Goal: Complete application form

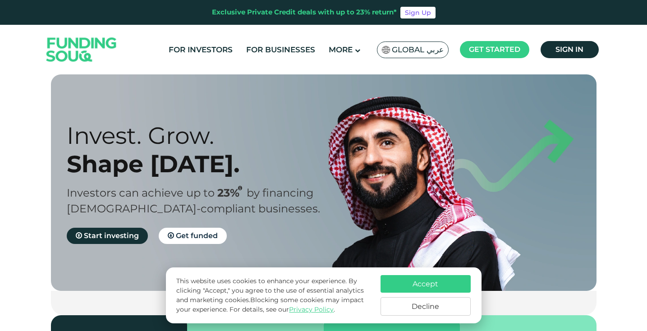
click at [406, 282] on button "Accept" at bounding box center [426, 284] width 90 height 18
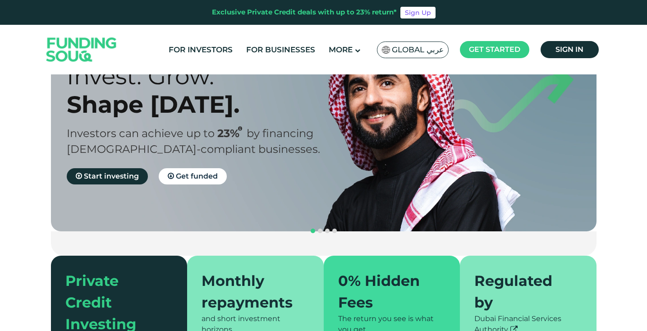
scroll to position [59, 0]
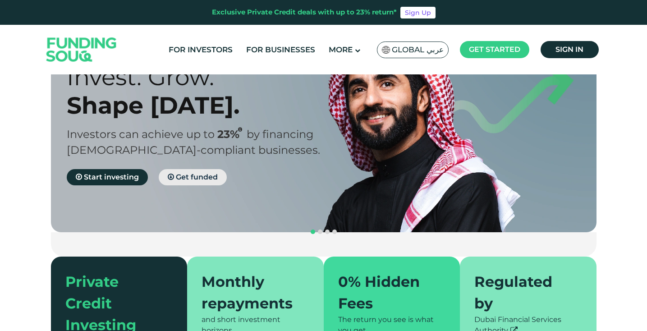
click at [188, 181] on link "Get funded" at bounding box center [193, 177] width 68 height 16
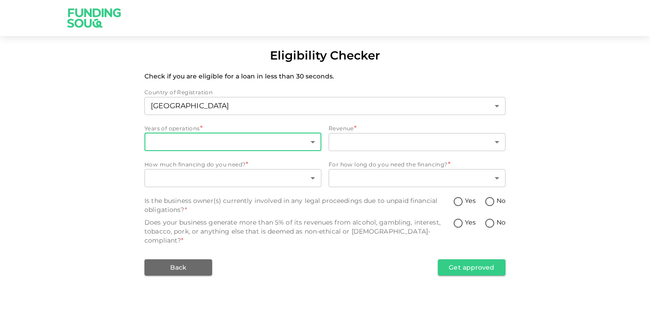
click at [203, 137] on body "Eligibility Checker Check if you are eligible for a loan in less than 30 second…" at bounding box center [325, 165] width 650 height 331
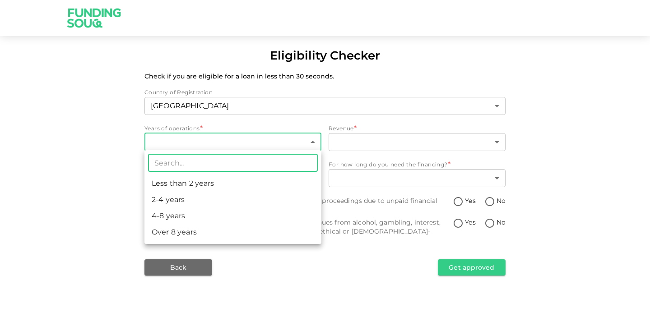
click at [173, 180] on li "Less than 2 years" at bounding box center [232, 184] width 177 height 16
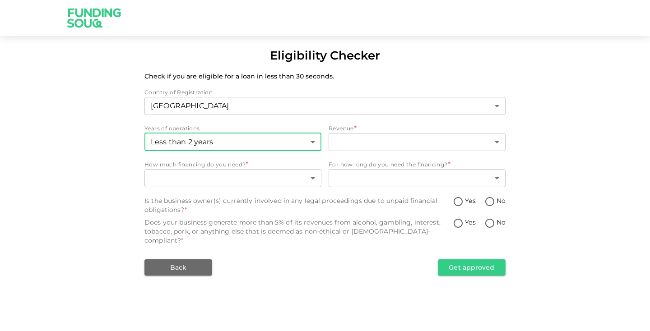
type input "1"
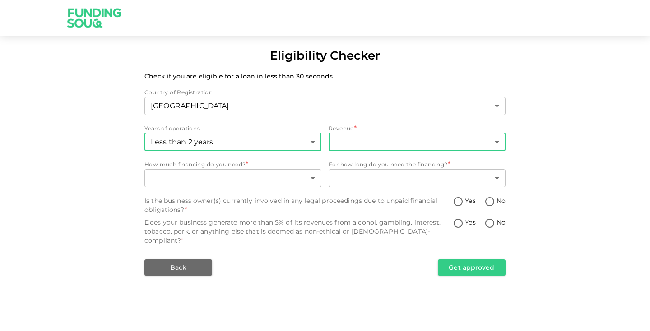
click at [347, 139] on body "Eligibility Checker Check if you are eligible for a loan in less than 30 second…" at bounding box center [325, 165] width 650 height 331
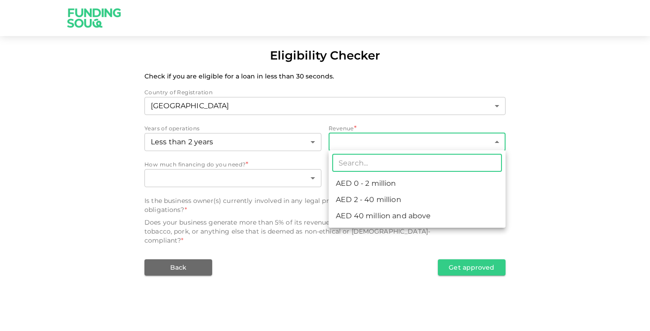
click at [350, 184] on li "AED 0 - 2 million" at bounding box center [416, 184] width 177 height 16
type input "1"
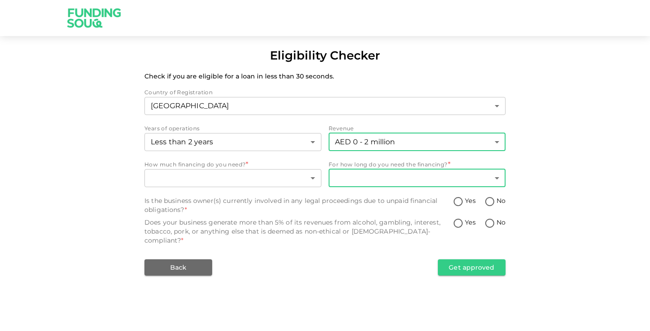
click at [376, 175] on body "Eligibility Checker Check if you are eligible for a loan in less than 30 second…" at bounding box center [325, 165] width 650 height 331
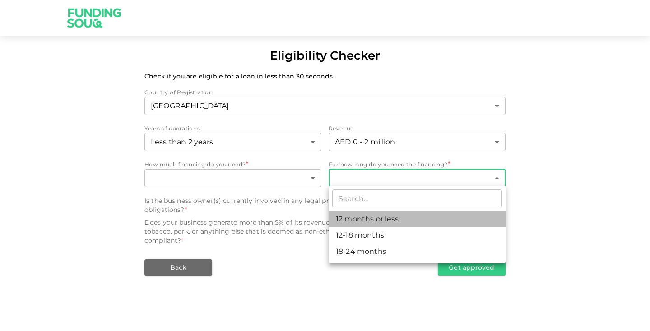
click at [353, 218] on li "12 months or less" at bounding box center [416, 219] width 177 height 16
type input "1"
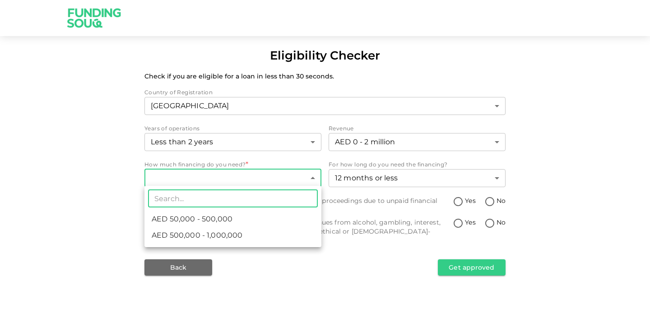
click at [225, 170] on body "Eligibility Checker Check if you are eligible for a loan in less than 30 second…" at bounding box center [325, 165] width 650 height 331
click at [228, 237] on span "AED 500,000 - 1,000,000" at bounding box center [197, 235] width 91 height 11
type input "2"
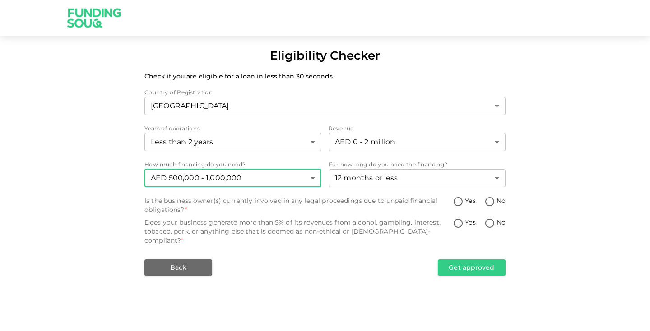
click at [490, 200] on input "No" at bounding box center [490, 202] width 14 height 12
radio input "true"
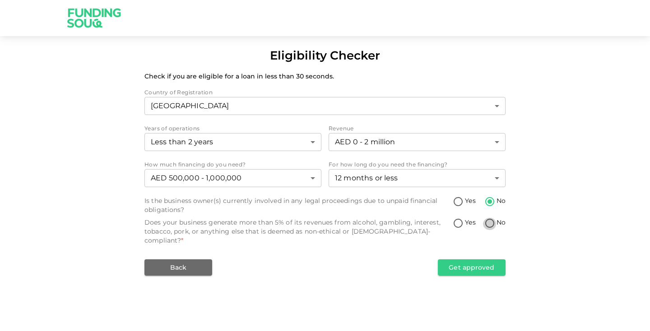
click at [490, 221] on input "No" at bounding box center [490, 224] width 14 height 12
radio input "true"
click at [450, 259] on button "Get approved" at bounding box center [472, 267] width 68 height 16
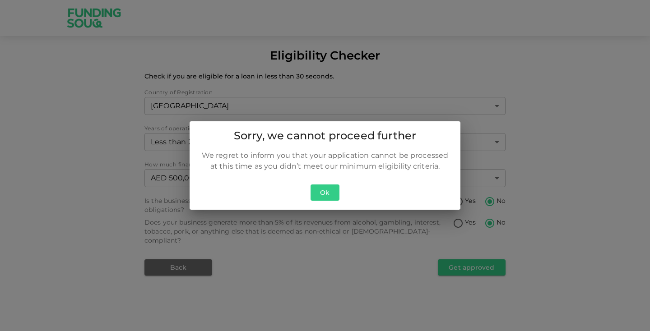
click at [322, 188] on button "Ok" at bounding box center [324, 193] width 29 height 17
